Goal: Task Accomplishment & Management: Use online tool/utility

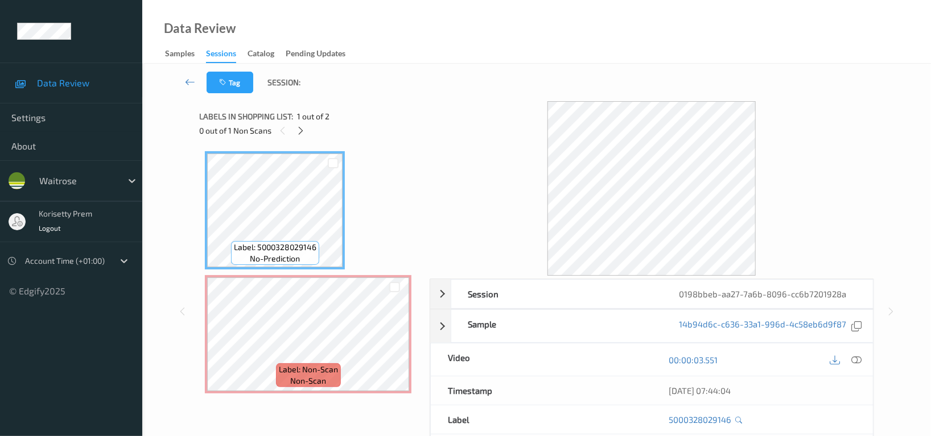
click at [858, 360] on icon at bounding box center [856, 360] width 10 height 10
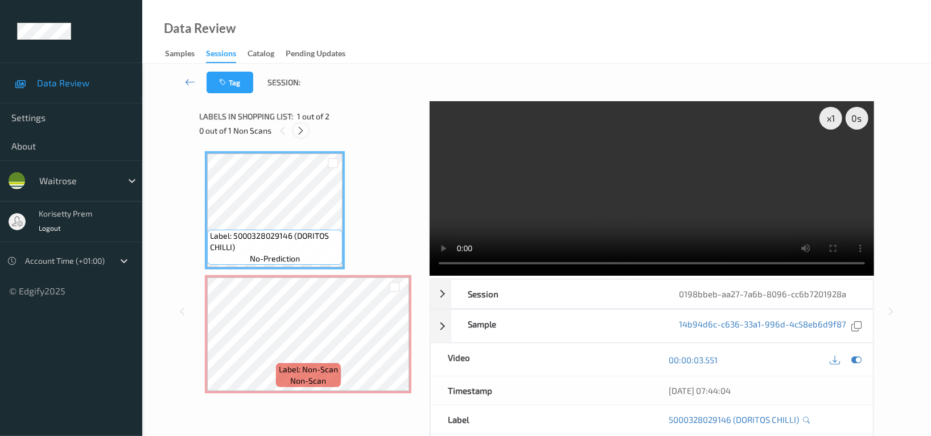
click at [298, 130] on icon at bounding box center [301, 131] width 10 height 10
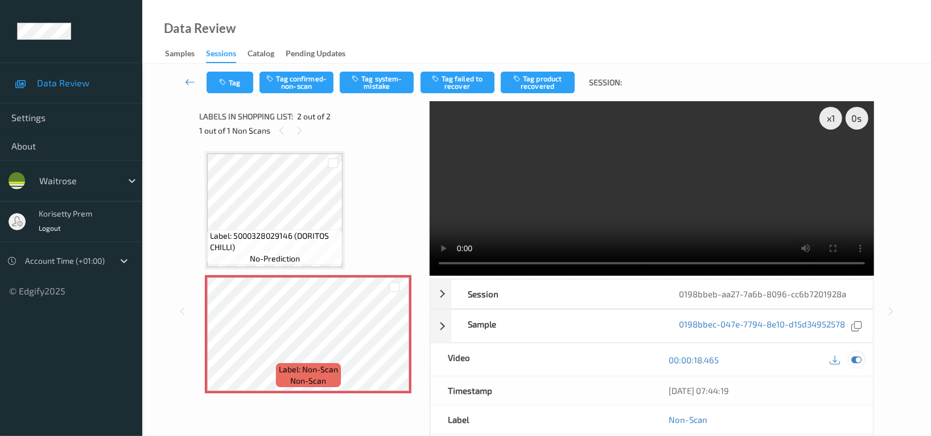
click at [858, 361] on icon at bounding box center [856, 360] width 10 height 10
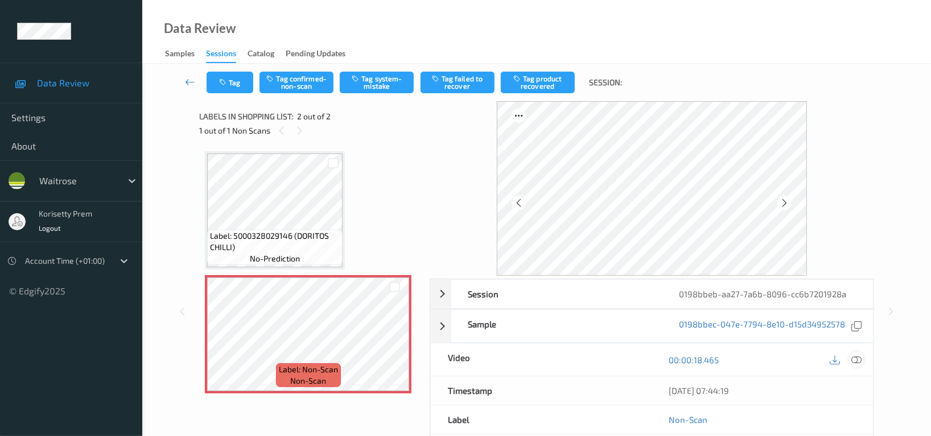
click at [853, 360] on icon at bounding box center [856, 360] width 10 height 10
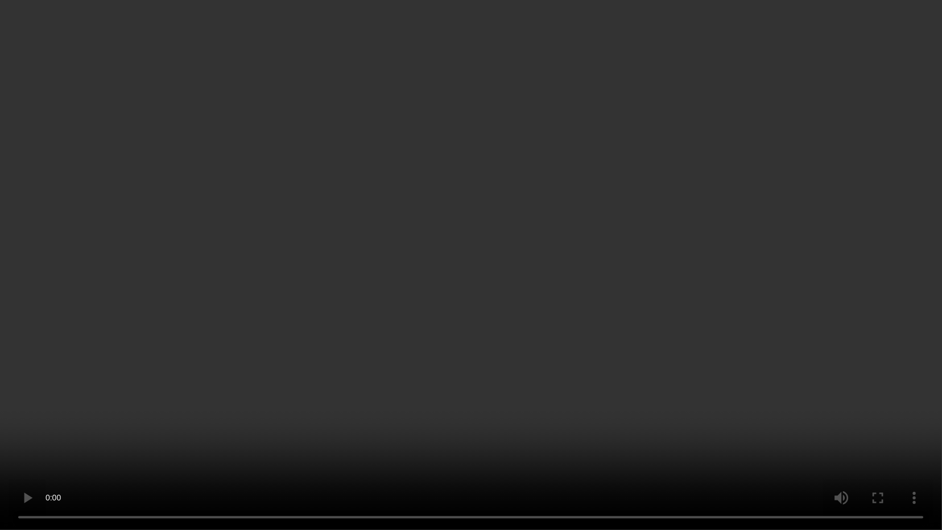
click at [424, 318] on video at bounding box center [471, 265] width 942 height 530
click at [540, 395] on video at bounding box center [471, 265] width 942 height 530
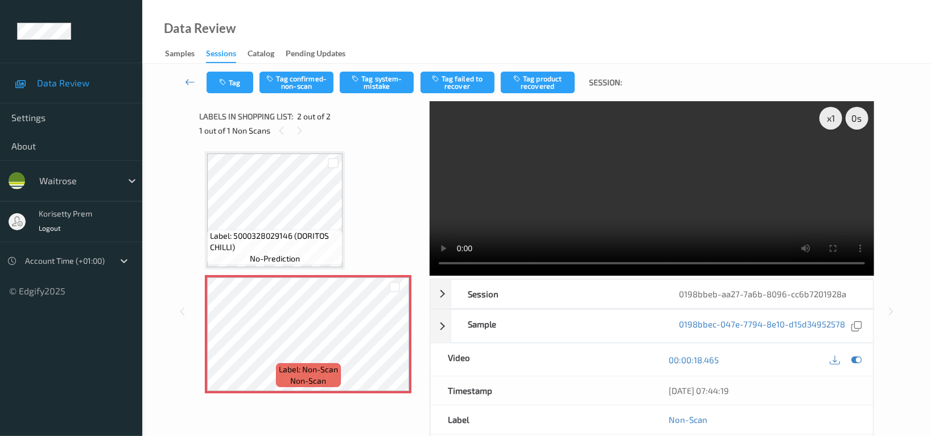
click at [657, 186] on video at bounding box center [652, 188] width 444 height 175
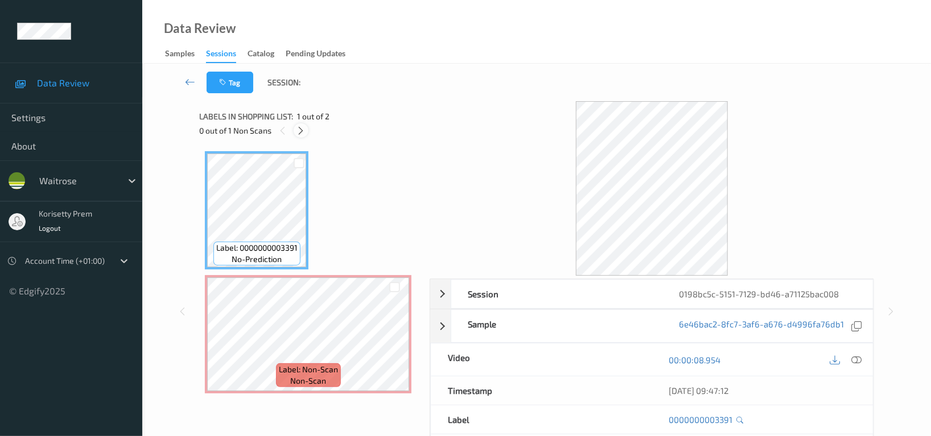
click at [301, 130] on icon at bounding box center [301, 131] width 10 height 10
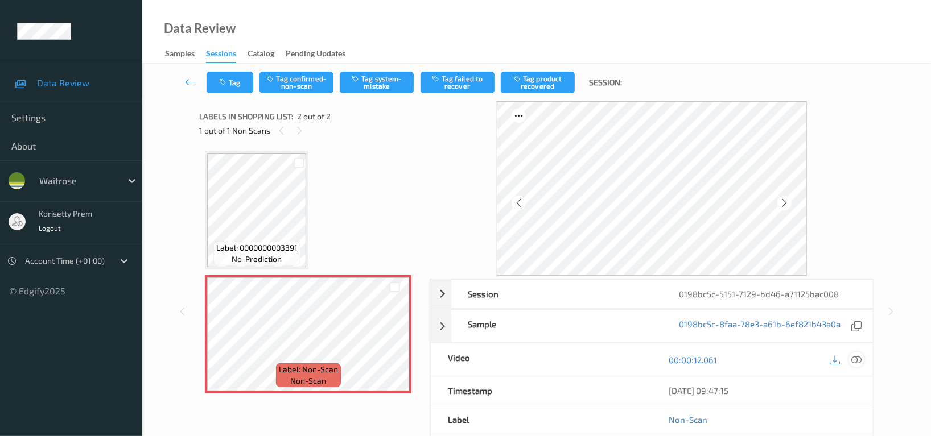
click at [858, 359] on icon at bounding box center [856, 360] width 10 height 10
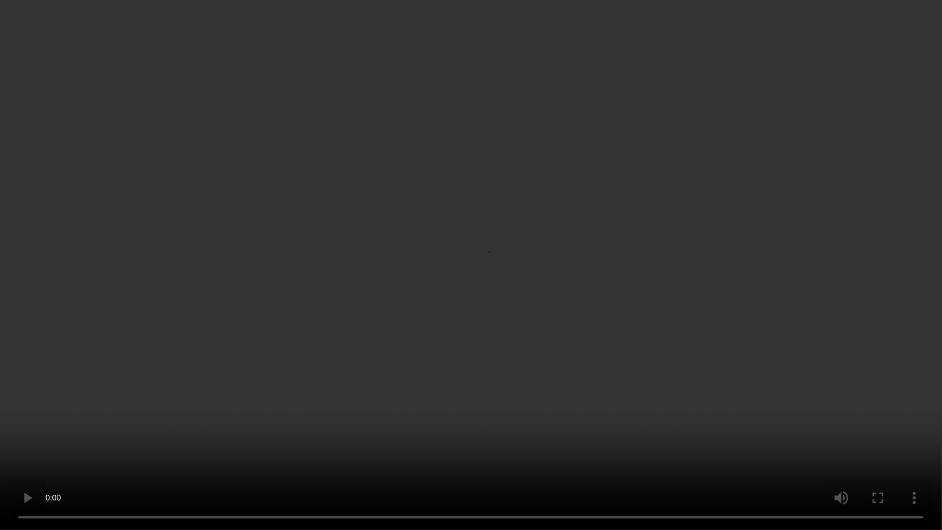
click at [566, 285] on video at bounding box center [471, 265] width 942 height 530
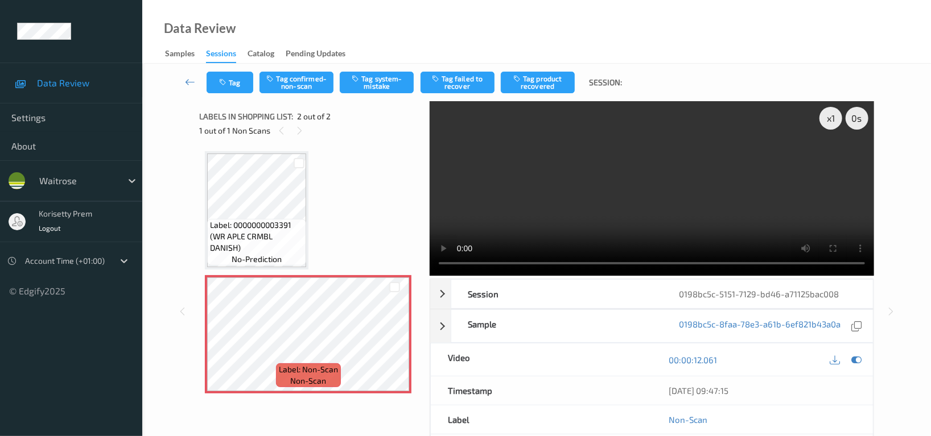
click at [702, 182] on video at bounding box center [652, 188] width 444 height 175
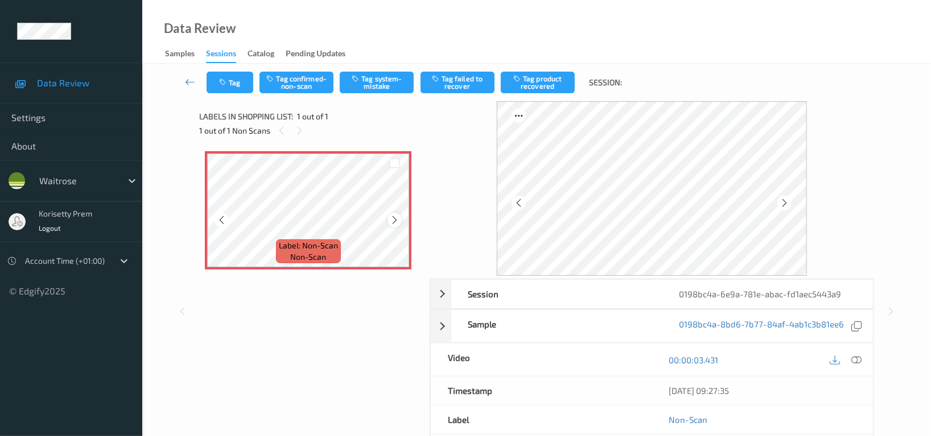
click at [395, 221] on icon at bounding box center [395, 220] width 10 height 10
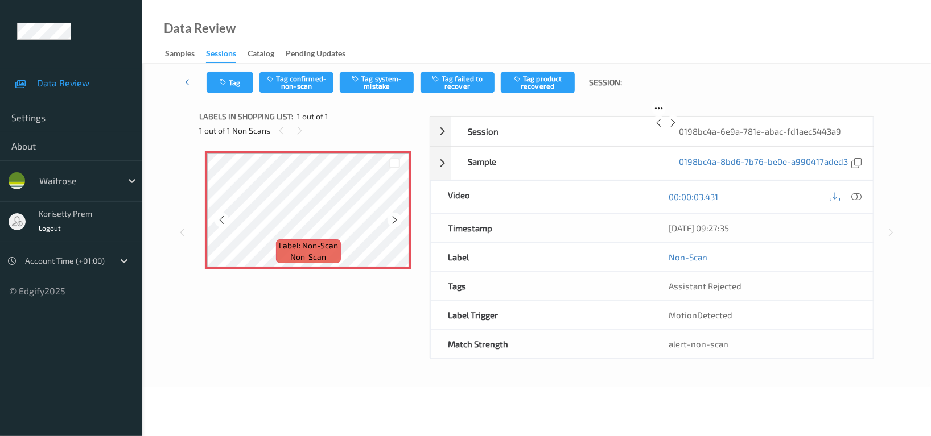
click at [395, 221] on div "Label: Non-Scan non-scan" at bounding box center [308, 210] width 207 height 118
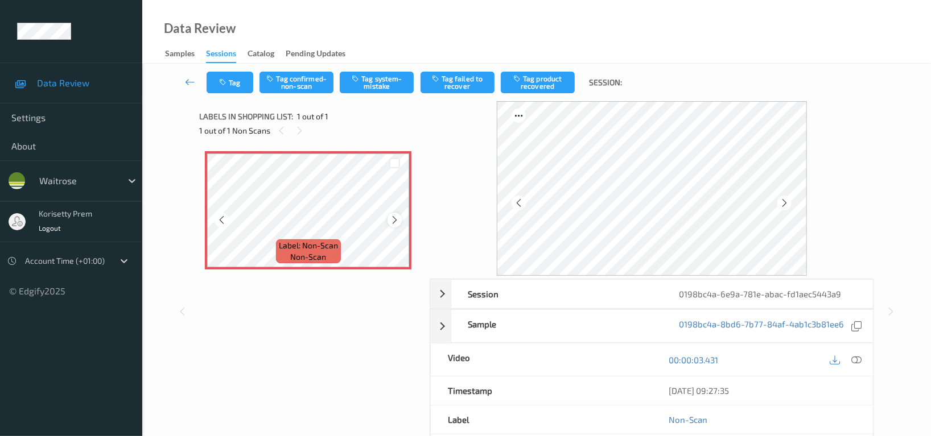
click at [395, 221] on icon at bounding box center [395, 220] width 10 height 10
click at [856, 361] on icon at bounding box center [856, 360] width 10 height 10
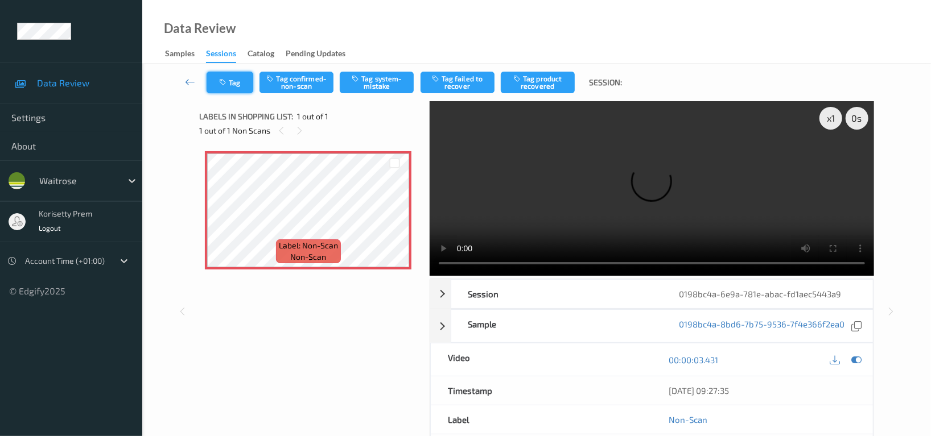
click at [239, 86] on button "Tag" at bounding box center [230, 83] width 47 height 22
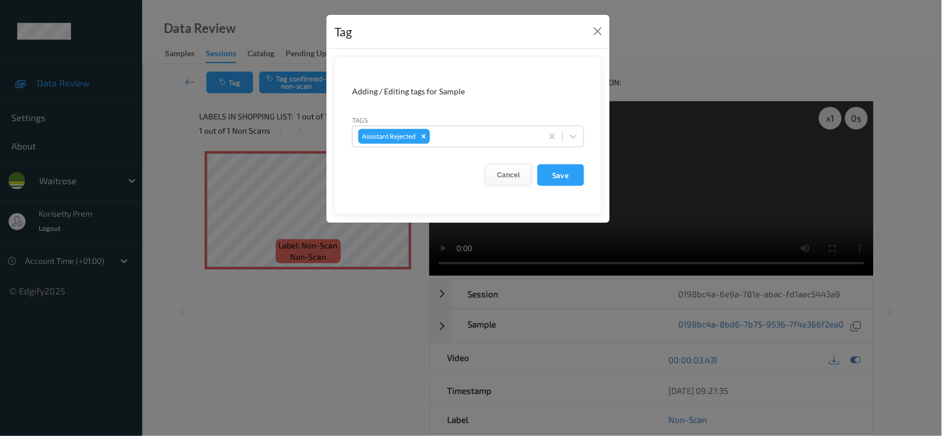
click at [509, 175] on button "Cancel" at bounding box center [508, 175] width 47 height 22
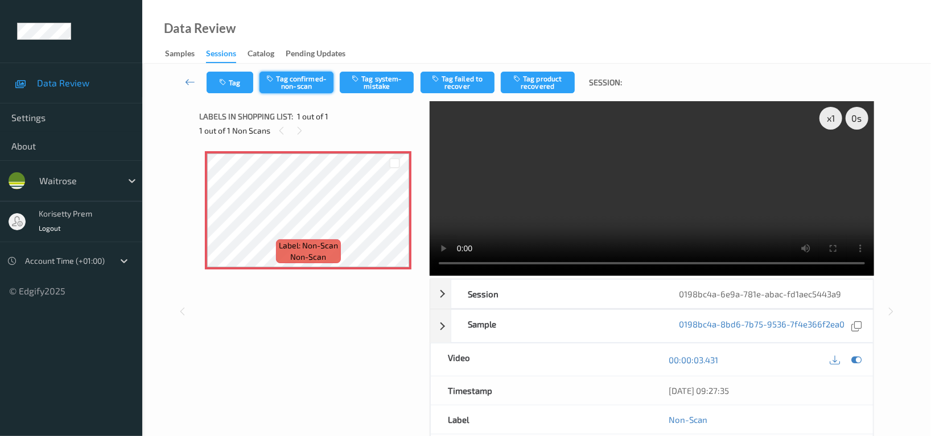
click at [303, 79] on button "Tag confirmed-non-scan" at bounding box center [296, 83] width 74 height 22
click at [303, 79] on button "Untag confirmed-non-scan" at bounding box center [296, 83] width 74 height 22
click at [830, 116] on div "x 1" at bounding box center [830, 118] width 23 height 23
click at [442, 232] on video at bounding box center [652, 188] width 444 height 175
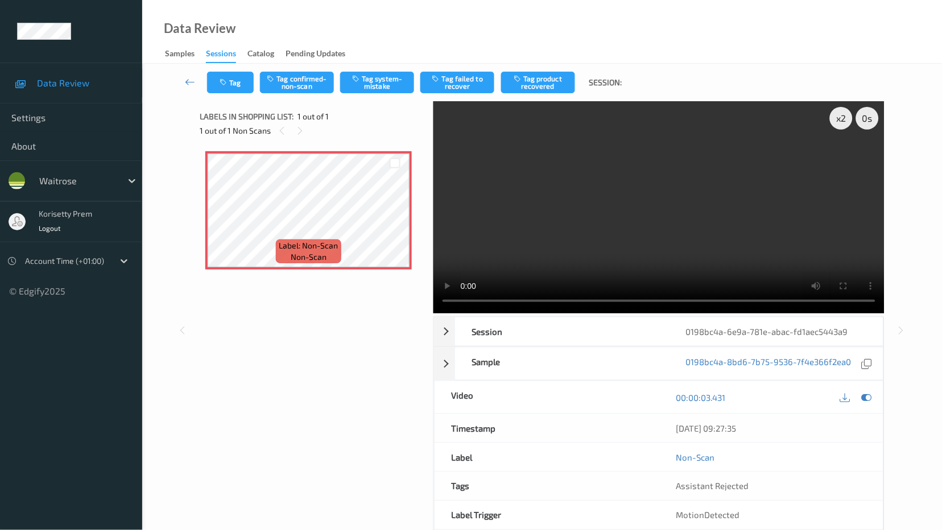
click at [434, 314] on video at bounding box center [659, 207] width 451 height 212
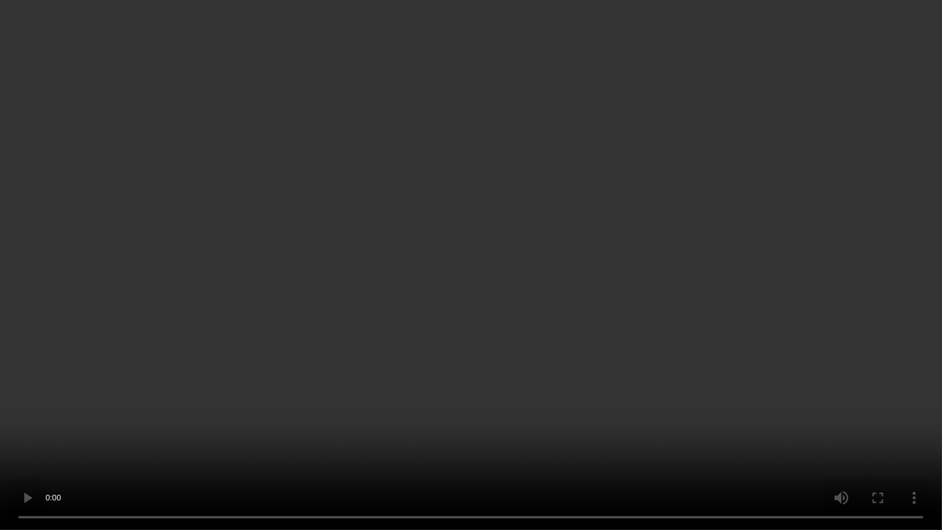
click at [600, 238] on video at bounding box center [471, 265] width 942 height 530
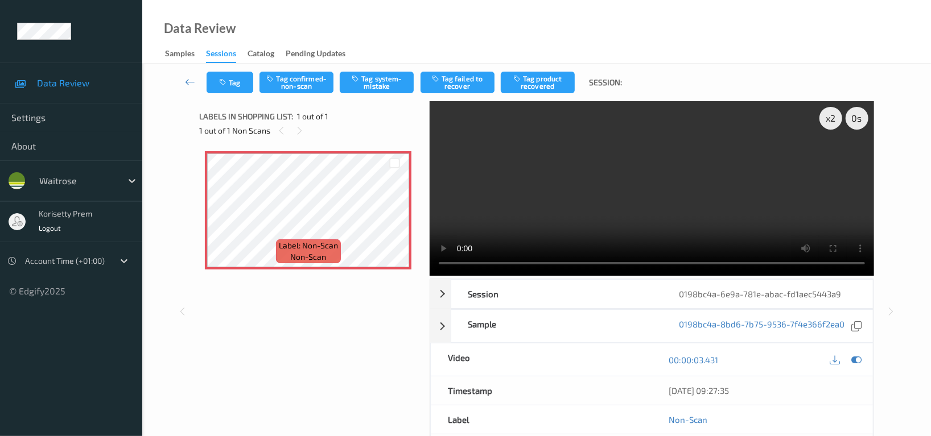
click at [589, 211] on video at bounding box center [652, 188] width 444 height 175
click at [671, 176] on video at bounding box center [652, 188] width 444 height 175
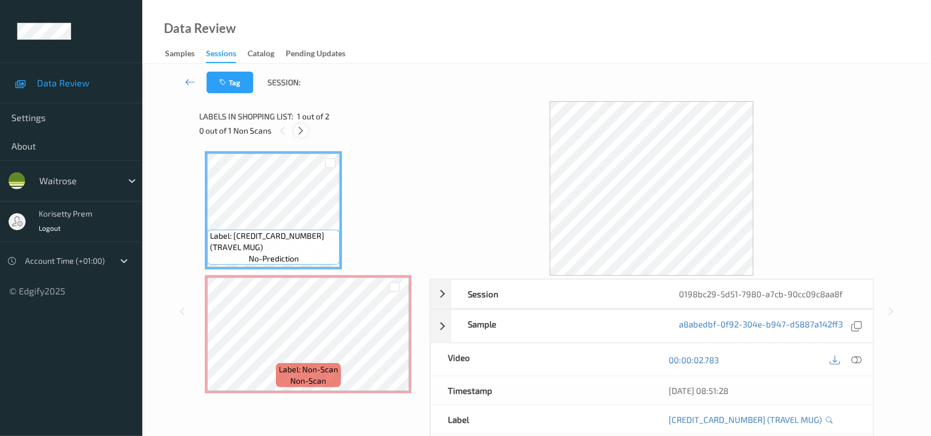
click at [298, 126] on icon at bounding box center [301, 131] width 10 height 10
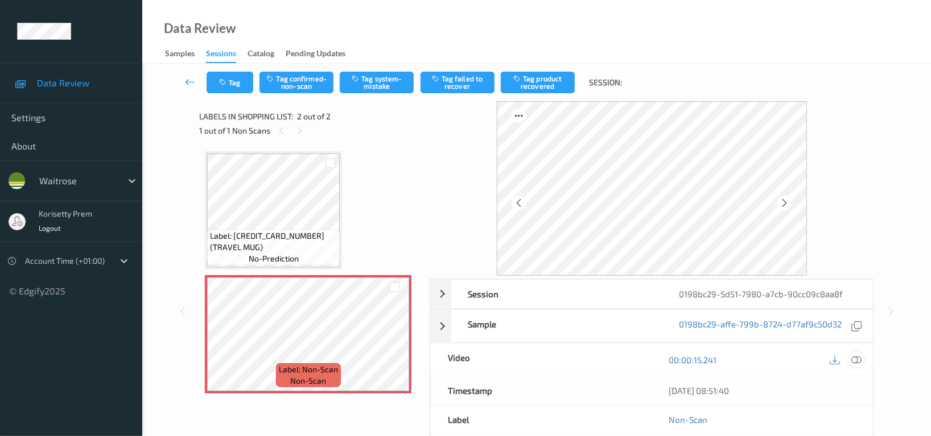
click at [860, 361] on icon at bounding box center [856, 360] width 10 height 10
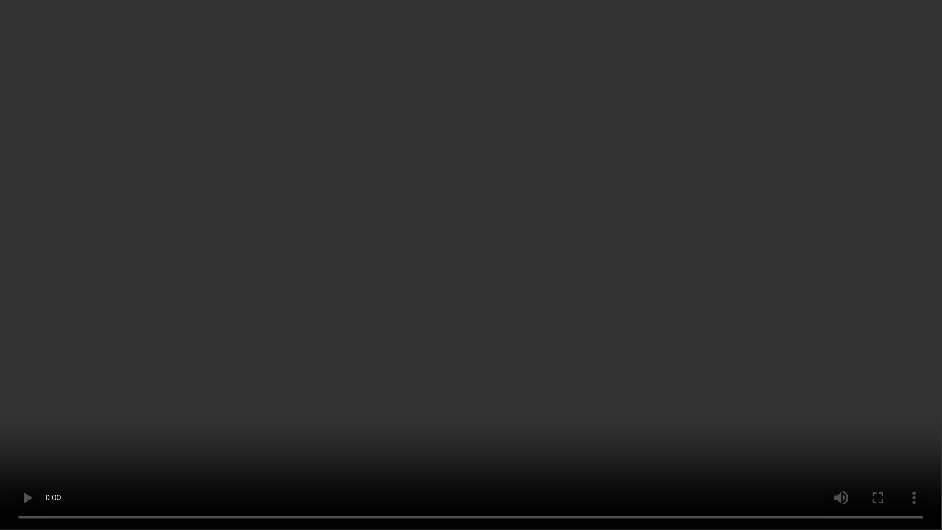
click at [514, 360] on video at bounding box center [471, 265] width 942 height 530
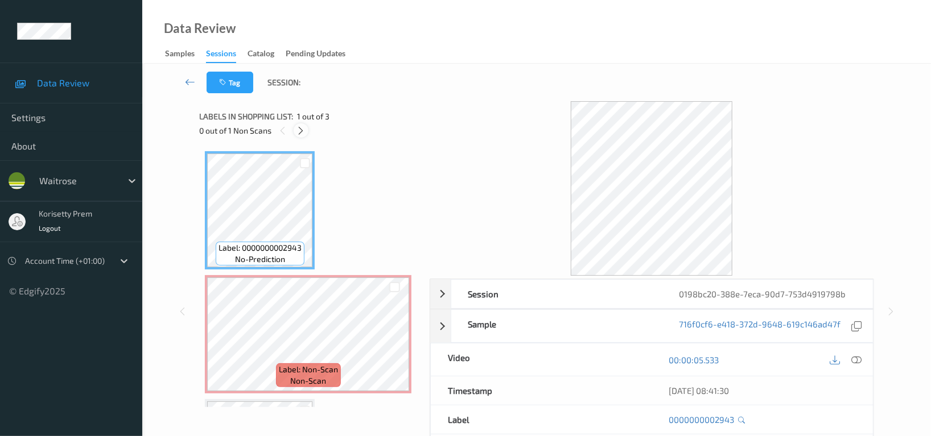
click at [301, 130] on icon at bounding box center [301, 131] width 10 height 10
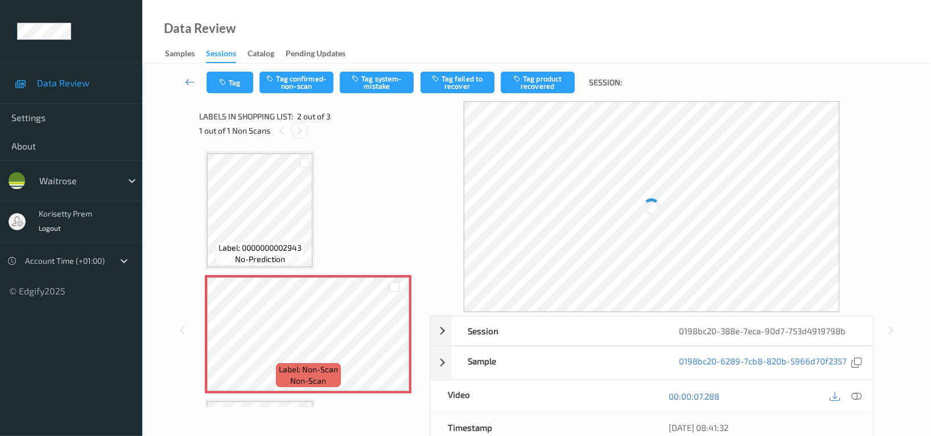
scroll to position [5, 0]
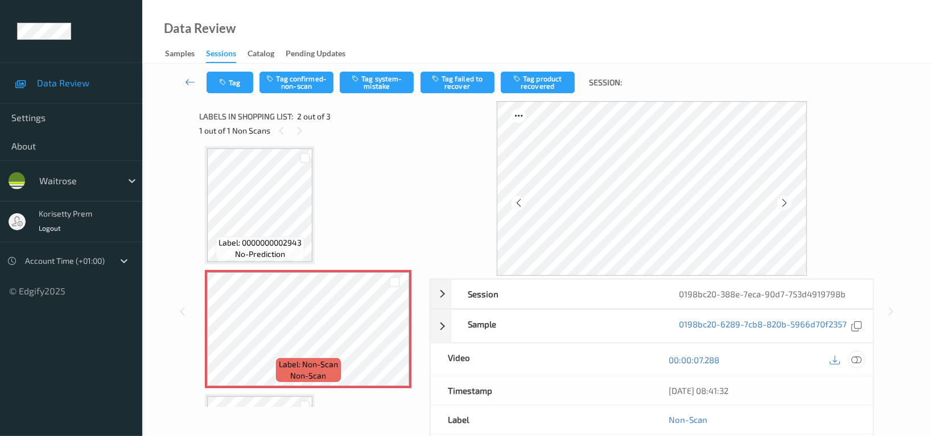
click at [859, 361] on icon at bounding box center [856, 360] width 10 height 10
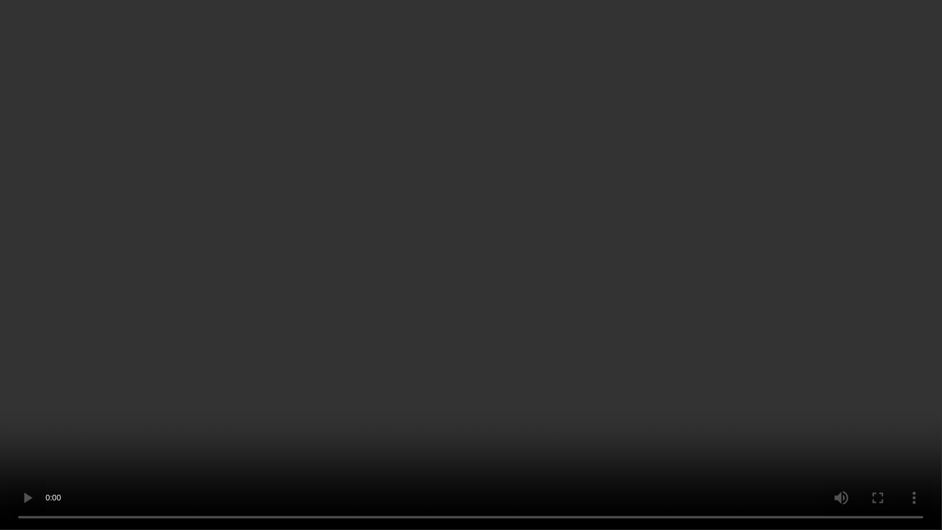
click at [580, 404] on video at bounding box center [471, 265] width 942 height 530
click at [460, 254] on video at bounding box center [471, 265] width 942 height 530
click at [493, 310] on video at bounding box center [471, 265] width 942 height 530
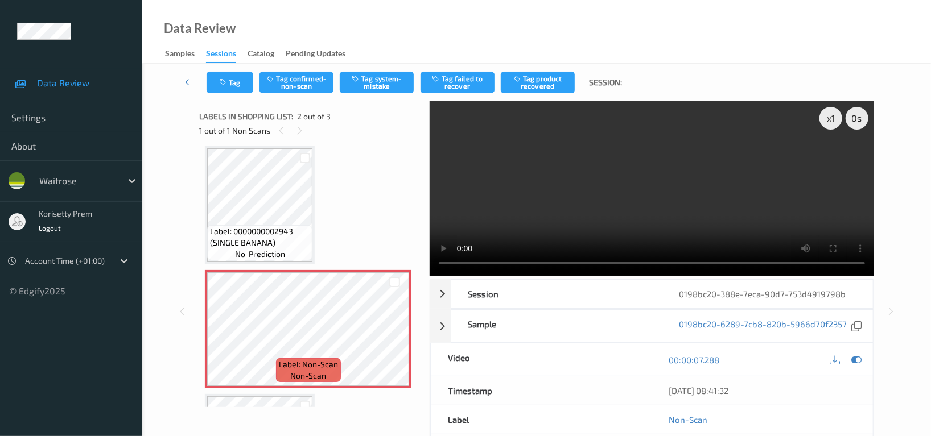
click at [395, 262] on div "x 1 0 s Session 0198bc20-388e-7eca-90d7-753d4919798b Session ID 0198bc20-388e-7…" at bounding box center [536, 311] width 674 height 421
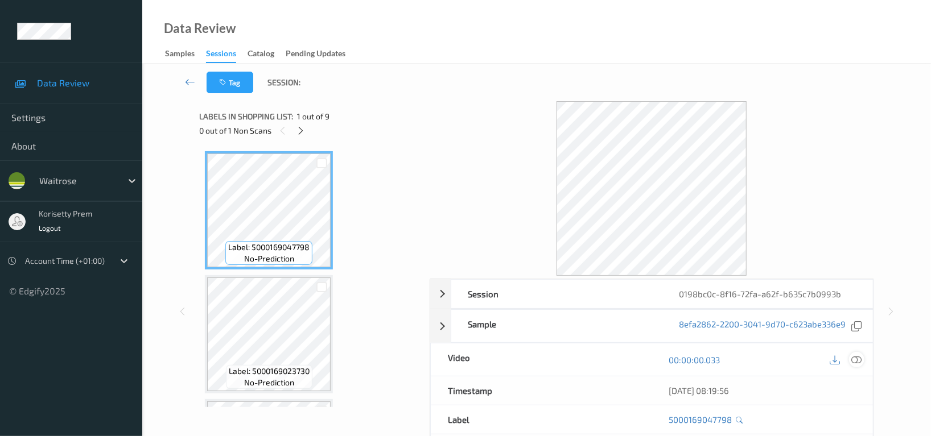
click at [856, 361] on icon at bounding box center [856, 360] width 10 height 10
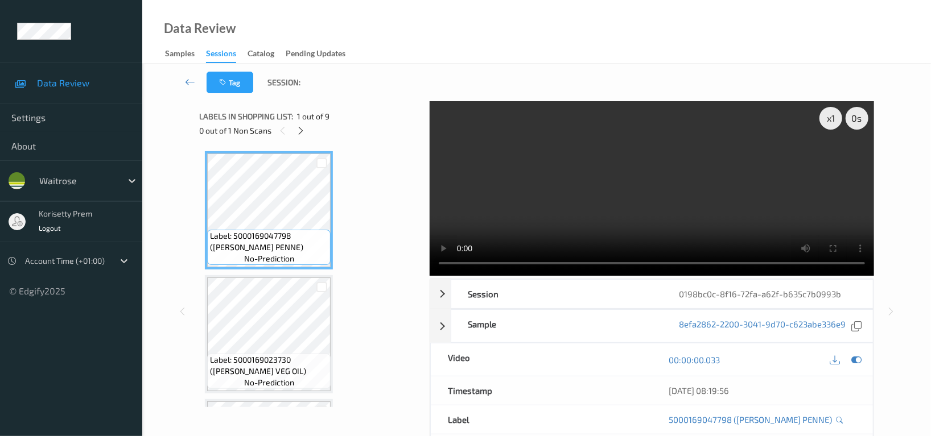
click at [685, 174] on video at bounding box center [652, 188] width 444 height 175
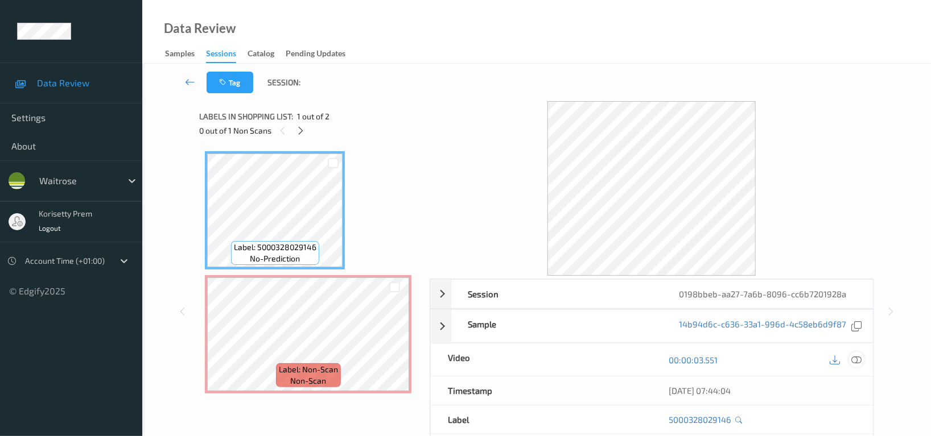
click at [859, 362] on icon at bounding box center [856, 360] width 10 height 10
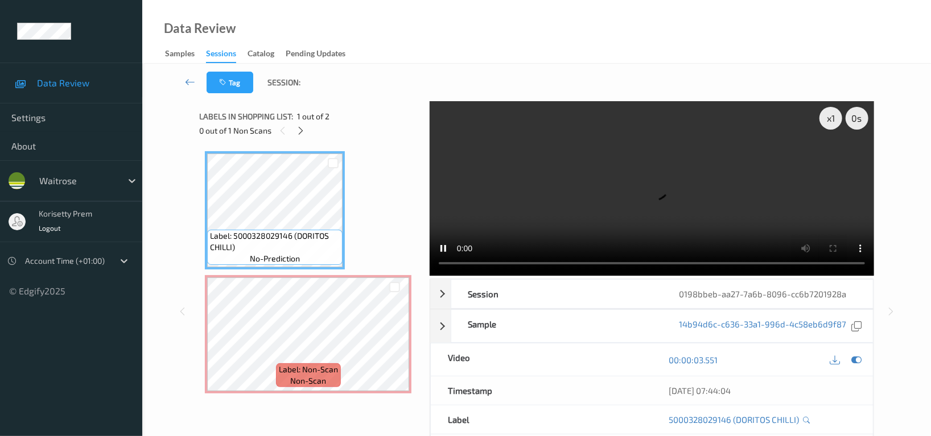
click at [374, 254] on div "x 1 0 s Session 0198bbeb-aa27-7a6b-8096-cc6b7201928a Session ID 0198bbeb-aa27-7…" at bounding box center [536, 311] width 674 height 421
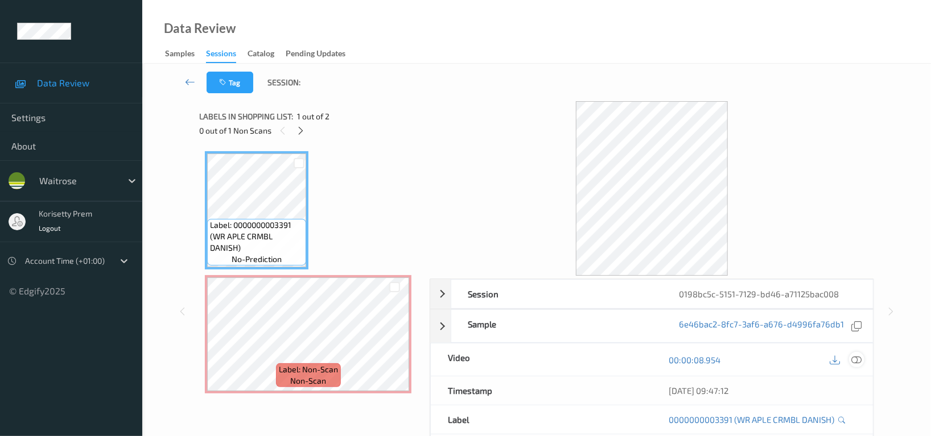
click at [862, 361] on div at bounding box center [856, 359] width 15 height 15
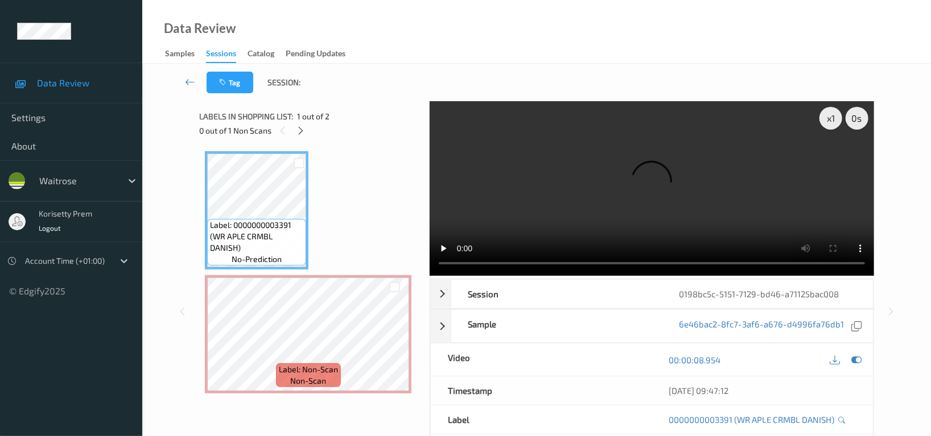
click at [625, 207] on video at bounding box center [652, 188] width 444 height 175
click at [650, 207] on video at bounding box center [652, 188] width 444 height 175
click at [735, 143] on video at bounding box center [652, 188] width 444 height 175
click at [531, 193] on video at bounding box center [652, 188] width 444 height 175
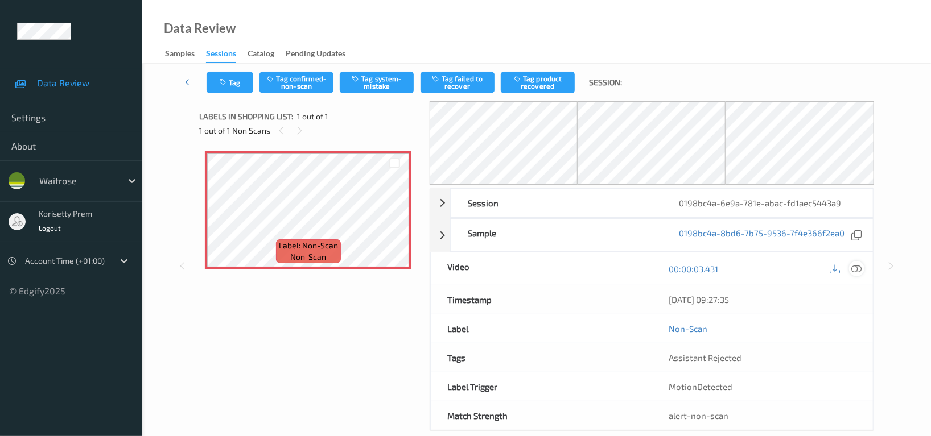
click at [859, 271] on icon at bounding box center [856, 269] width 10 height 10
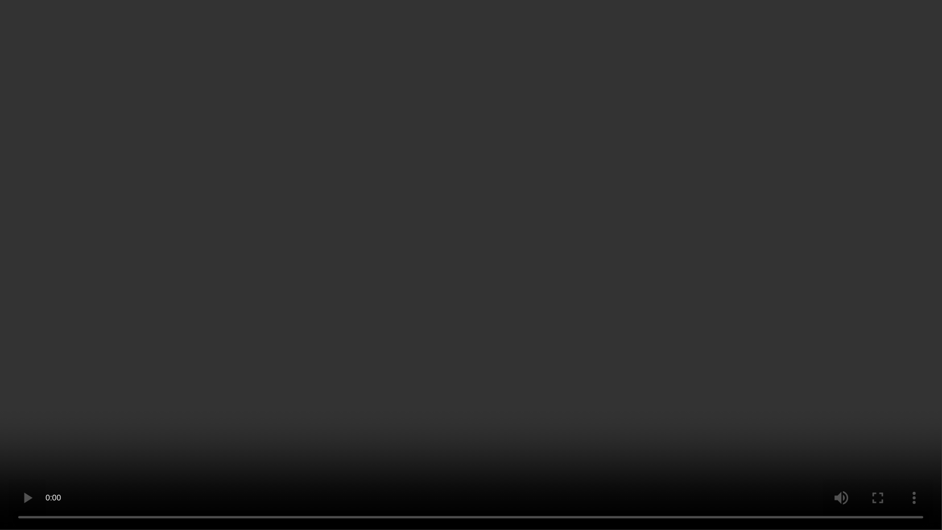
click at [529, 373] on video at bounding box center [471, 265] width 942 height 530
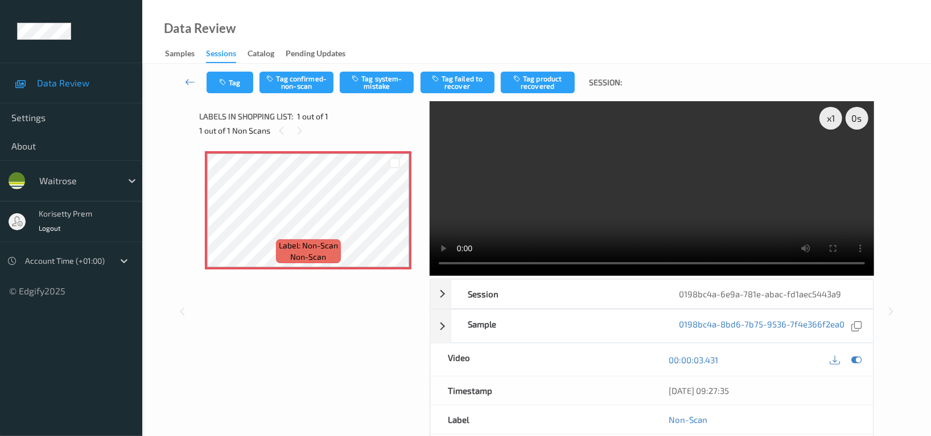
click at [716, 193] on video at bounding box center [652, 188] width 444 height 175
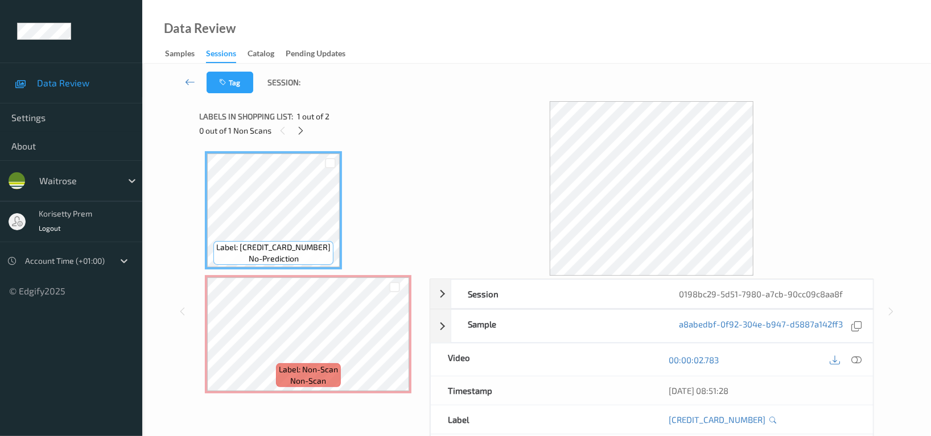
click at [859, 361] on icon at bounding box center [856, 360] width 10 height 10
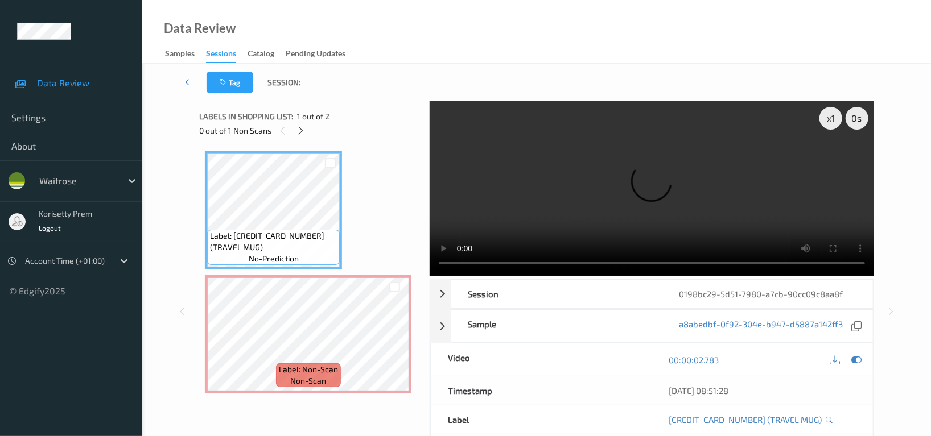
click at [635, 220] on video at bounding box center [652, 188] width 444 height 175
click at [586, 189] on video at bounding box center [652, 188] width 444 height 175
click at [222, 84] on icon "button" at bounding box center [224, 83] width 10 height 8
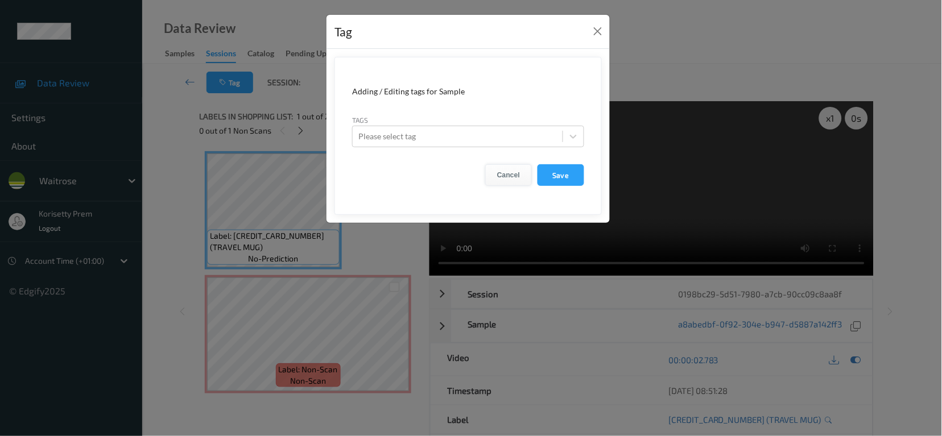
click at [506, 173] on button "Cancel" at bounding box center [508, 175] width 47 height 22
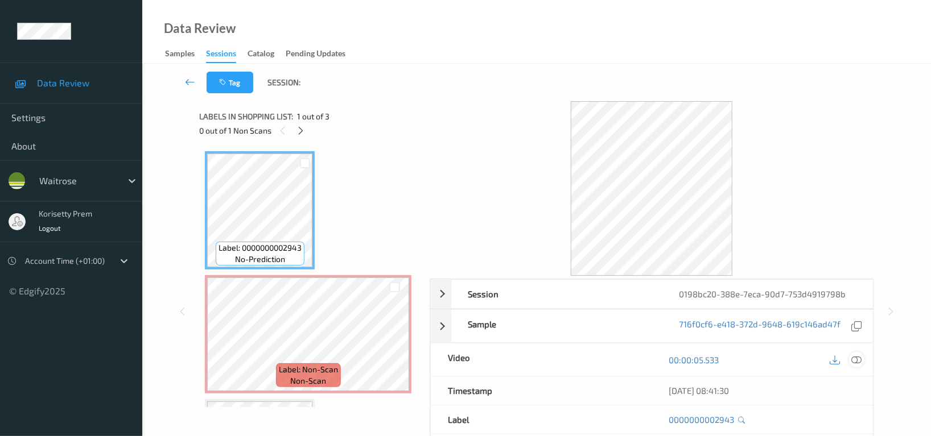
click at [858, 360] on icon at bounding box center [856, 360] width 10 height 10
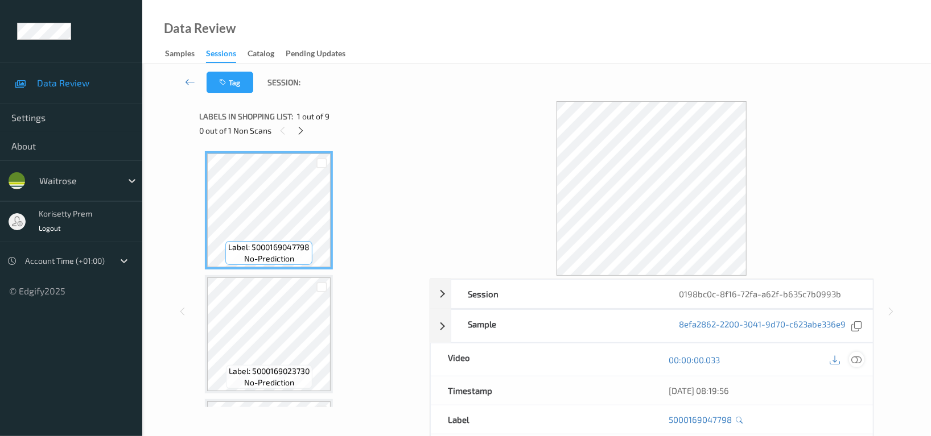
click at [859, 362] on icon at bounding box center [856, 360] width 10 height 10
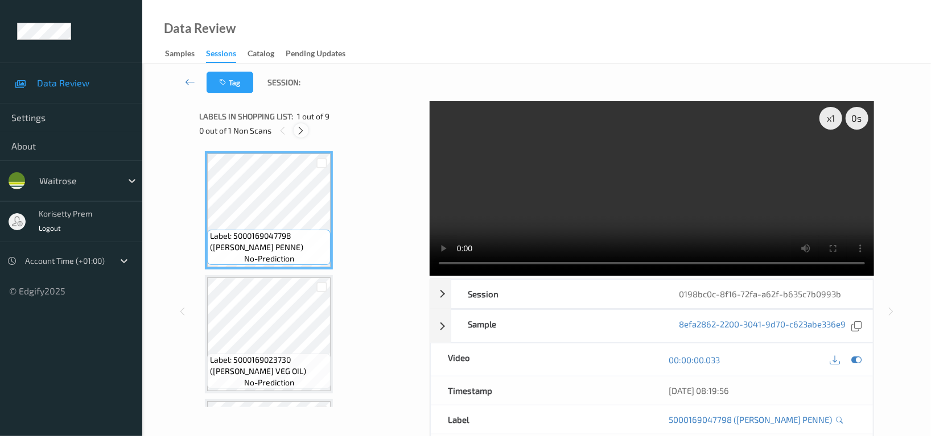
click at [299, 133] on icon at bounding box center [301, 131] width 10 height 10
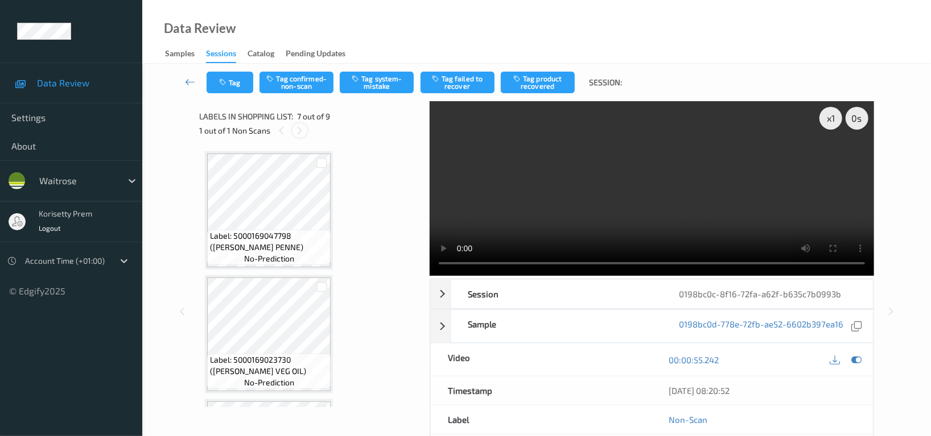
scroll to position [623, 0]
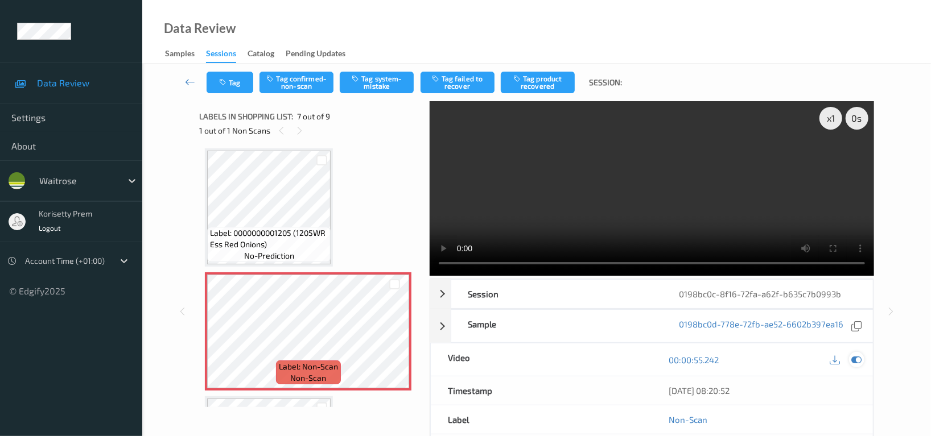
click at [855, 361] on icon at bounding box center [856, 360] width 10 height 10
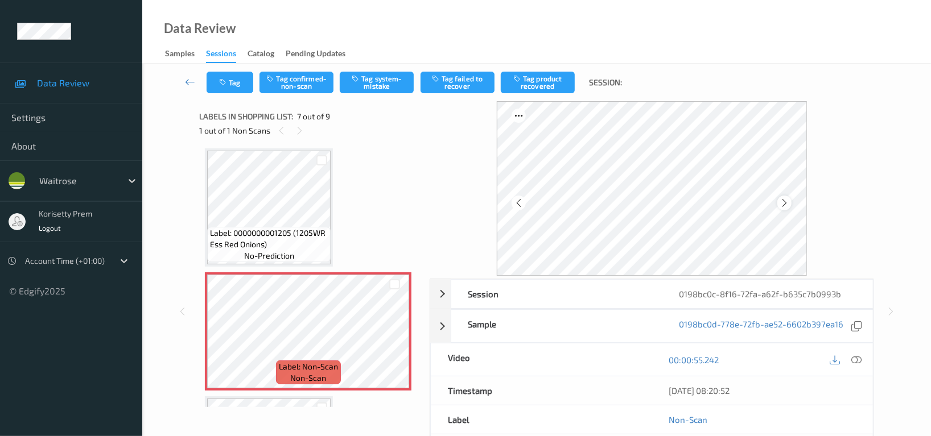
click at [790, 207] on div at bounding box center [784, 203] width 14 height 14
click at [788, 204] on icon at bounding box center [785, 203] width 10 height 10
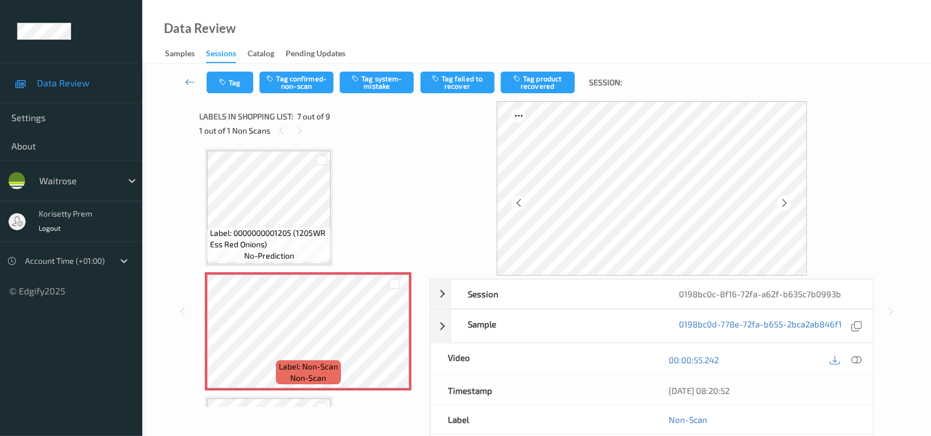
click at [788, 204] on icon at bounding box center [785, 203] width 10 height 10
click at [855, 364] on icon at bounding box center [856, 360] width 10 height 10
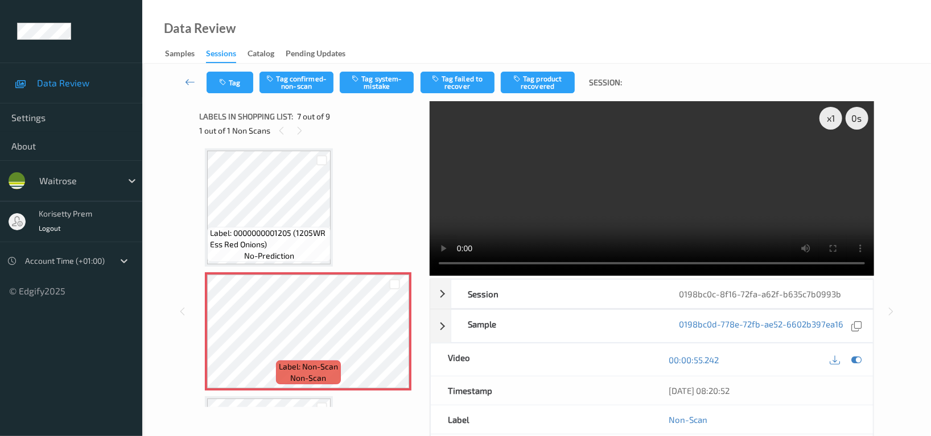
click at [658, 214] on video at bounding box center [652, 188] width 444 height 175
click at [859, 364] on icon at bounding box center [856, 360] width 10 height 10
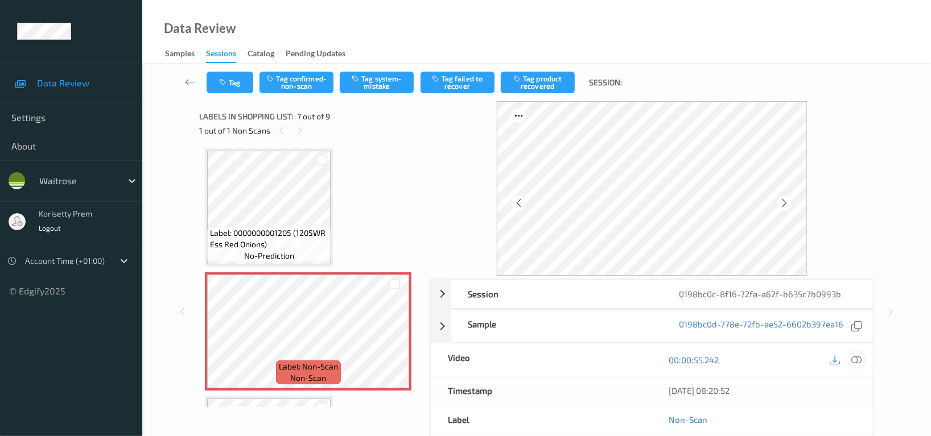
click at [859, 364] on icon at bounding box center [856, 360] width 10 height 10
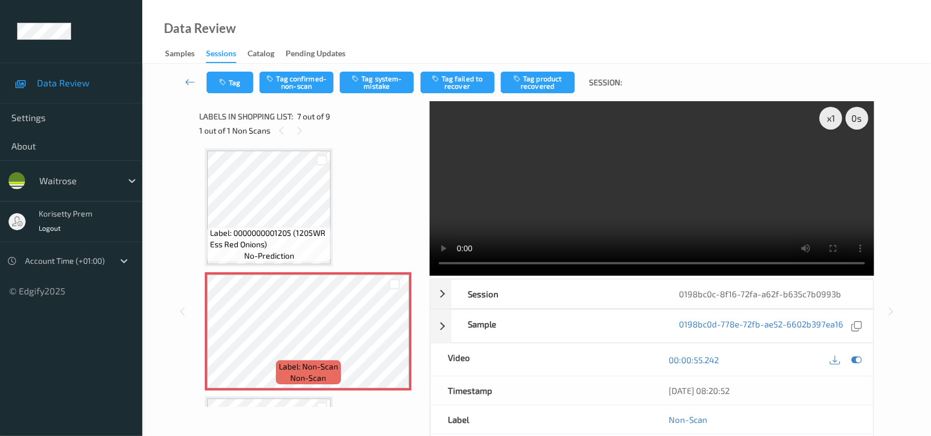
click at [523, 215] on video at bounding box center [652, 188] width 444 height 175
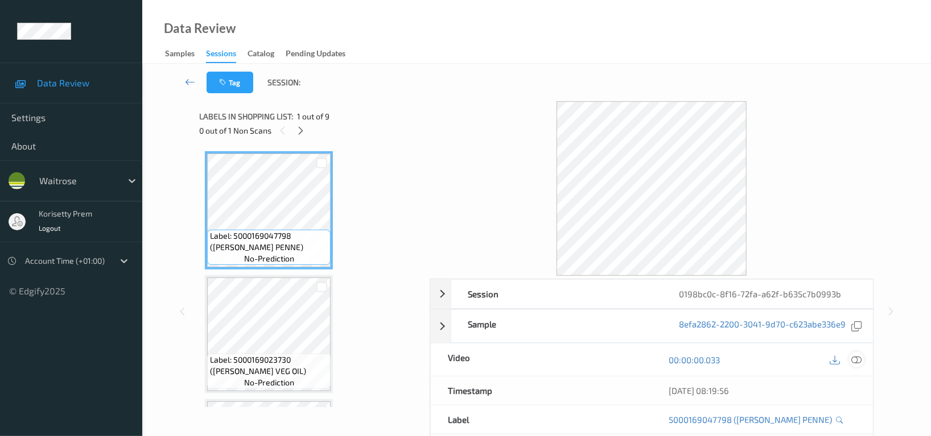
click at [855, 359] on icon at bounding box center [856, 360] width 10 height 10
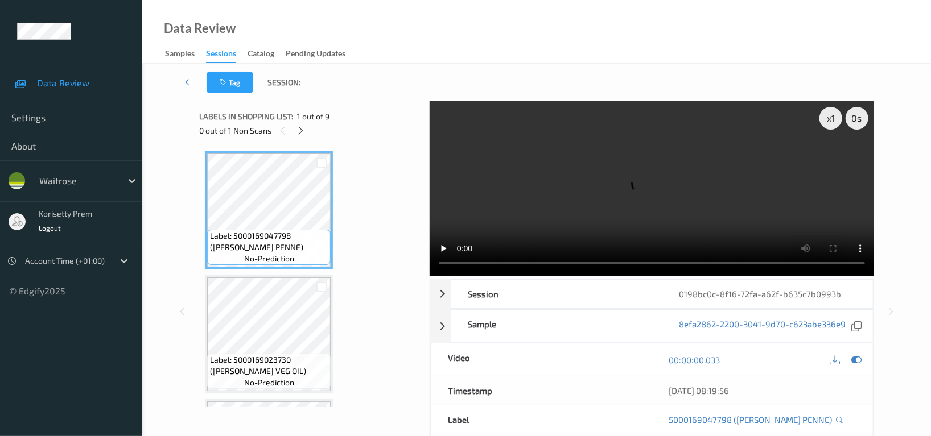
click at [599, 216] on video at bounding box center [652, 188] width 444 height 175
click at [855, 362] on icon at bounding box center [856, 360] width 10 height 10
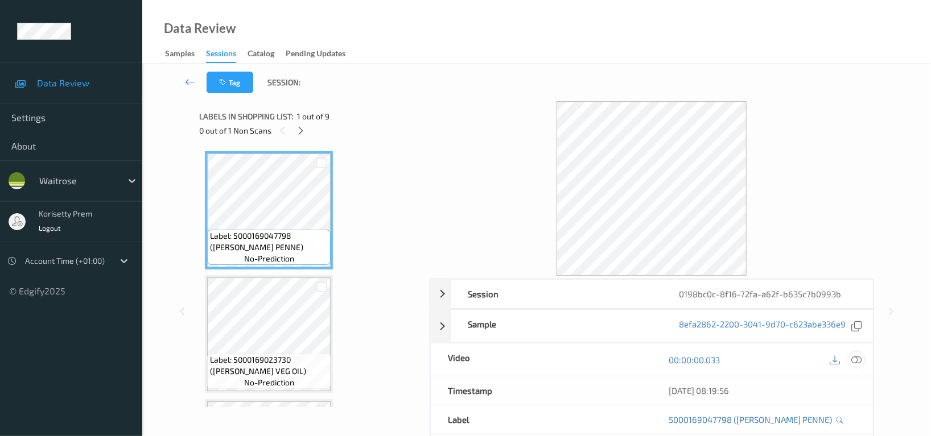
click at [855, 361] on icon at bounding box center [856, 360] width 10 height 10
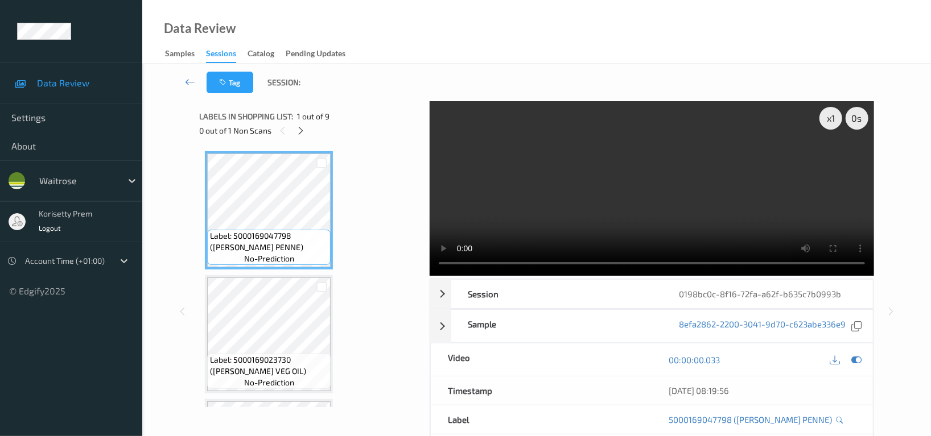
click at [626, 205] on video at bounding box center [652, 188] width 444 height 175
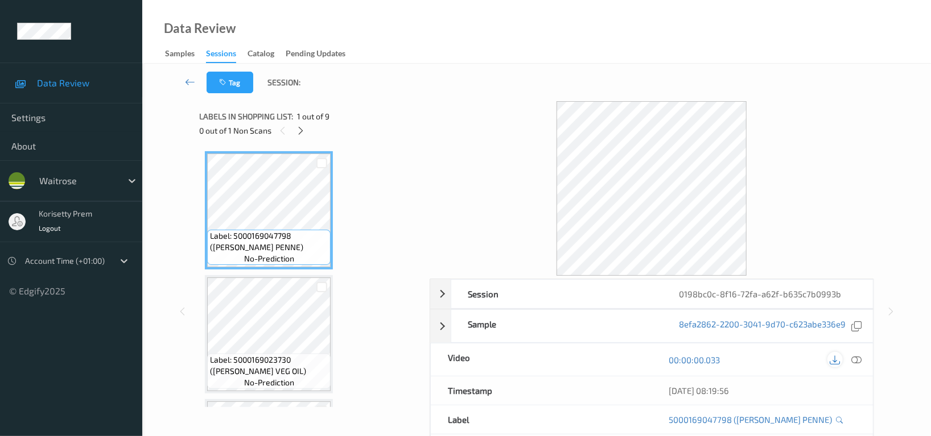
click at [830, 364] on icon at bounding box center [835, 360] width 10 height 10
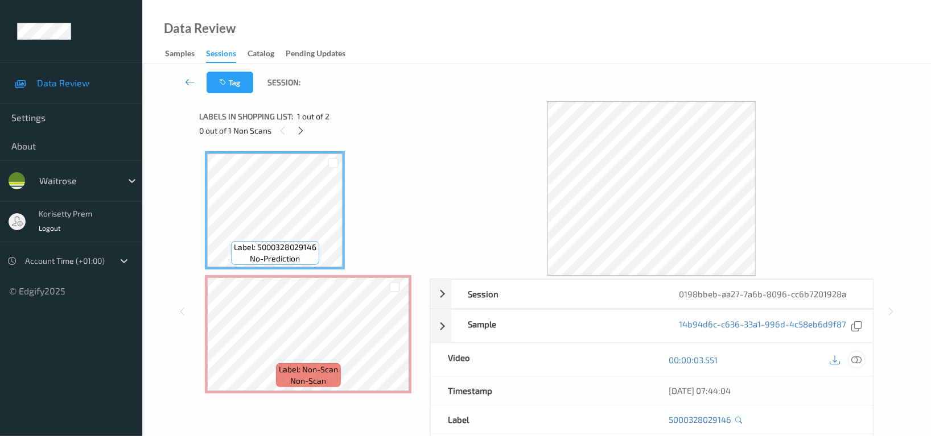
click at [854, 360] on icon at bounding box center [856, 360] width 10 height 10
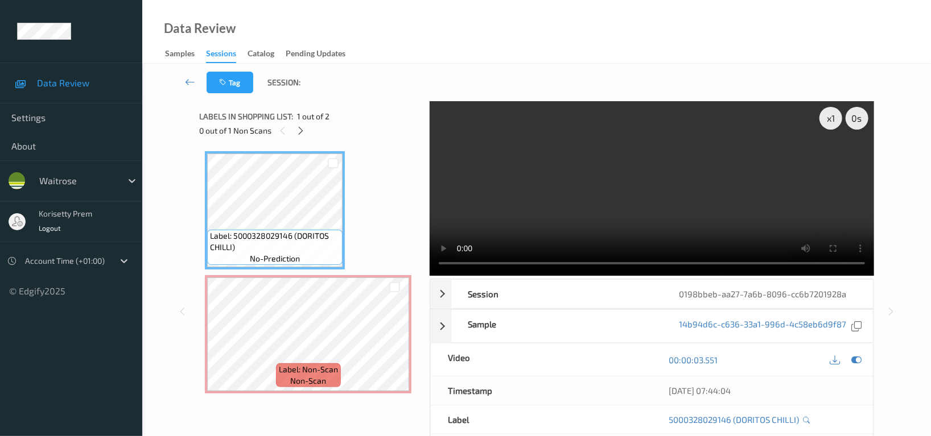
click at [642, 161] on video at bounding box center [652, 188] width 444 height 175
